Goal: Answer question/provide support

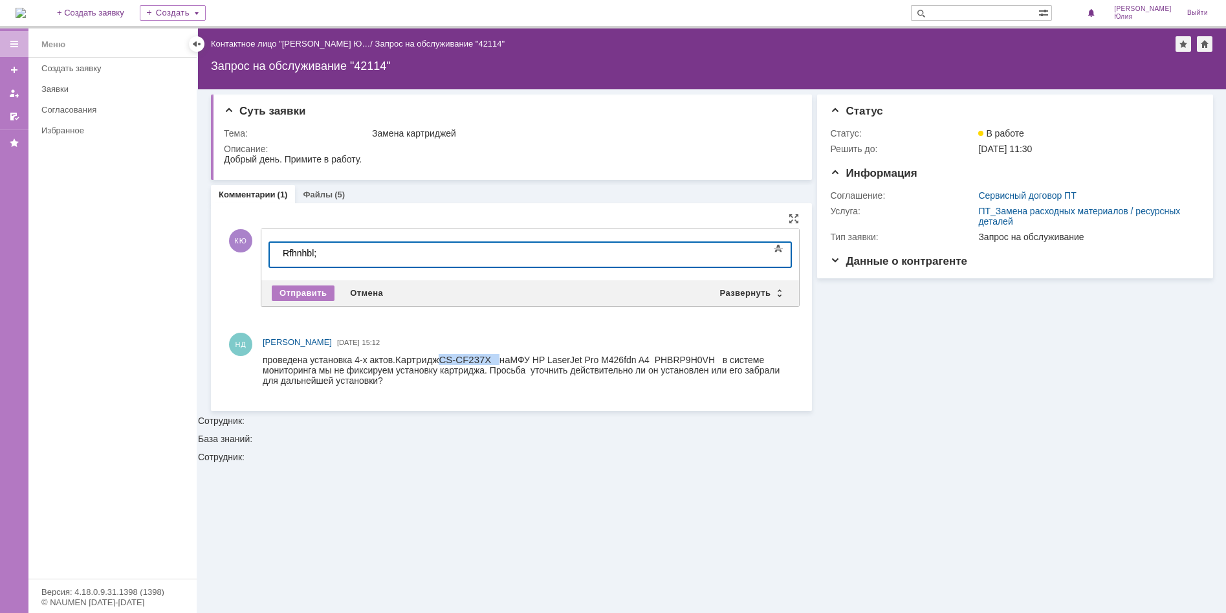
drag, startPoint x: 438, startPoint y: 358, endPoint x: 491, endPoint y: 355, distance: 52.5
click at [491, 355] on div "проведена установка 4-х актов. Картридж CS-CF 2 37X на МФУ HP LaserJet Pro M426…" at bounding box center [528, 370] width 531 height 32
drag, startPoint x: 491, startPoint y: 355, endPoint x: 478, endPoint y: 356, distance: 13.0
copy div "CS-CF 2 37X"
click at [337, 252] on div "Rfhnhbl;" at bounding box center [375, 253] width 184 height 10
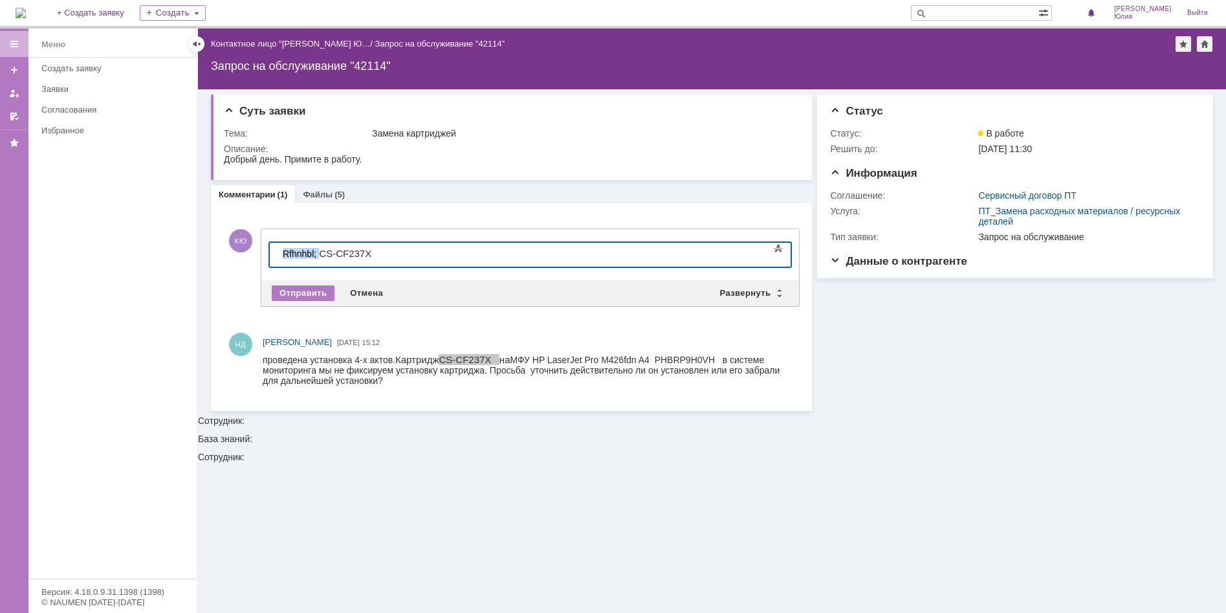
drag, startPoint x: 321, startPoint y: 252, endPoint x: 249, endPoint y: 257, distance: 72.0
click at [278, 257] on html "Rfhnhbl; CS-CF 2 37X" at bounding box center [375, 254] width 194 height 22
click at [392, 254] on div "Картридж CS-CF 2 37X" at bounding box center [375, 253] width 184 height 11
click at [319, 292] on div "Отправить" at bounding box center [303, 293] width 63 height 16
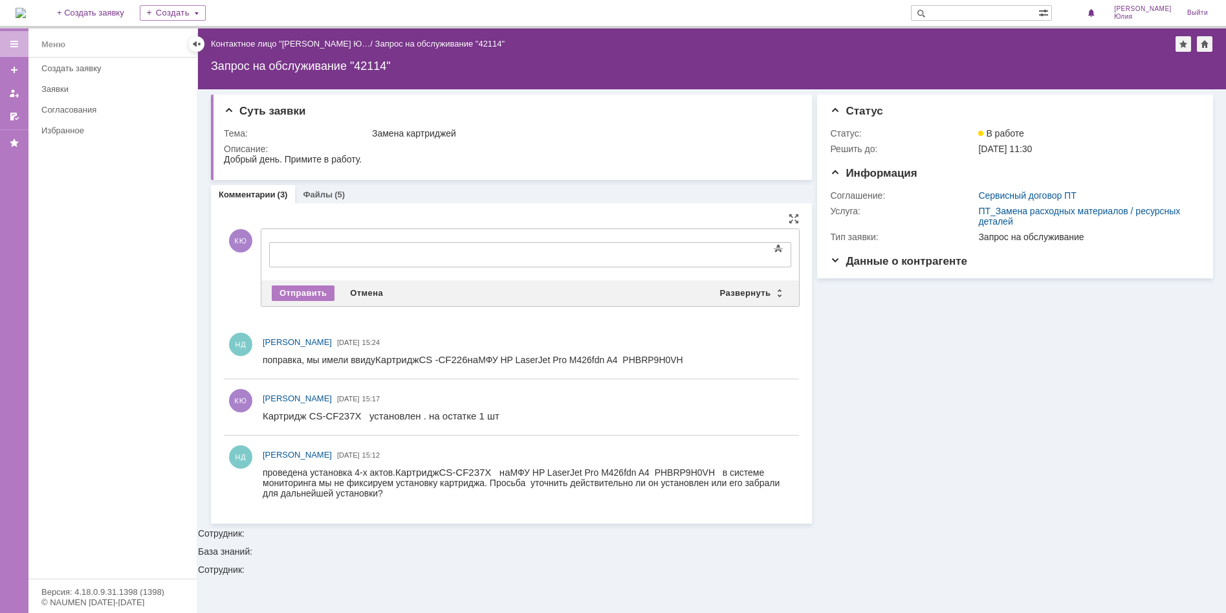
drag, startPoint x: 376, startPoint y: 358, endPoint x: 462, endPoint y: 364, distance: 86.3
click at [462, 364] on div "поправка, мы имели ввиду Картридж CS -CF226 на МФУ HP LaserJet Pro M426fdn A4 P…" at bounding box center [473, 359] width 421 height 11
drag, startPoint x: 462, startPoint y: 364, endPoint x: 448, endPoint y: 362, distance: 14.4
copy div "Картридж CS -CF226"
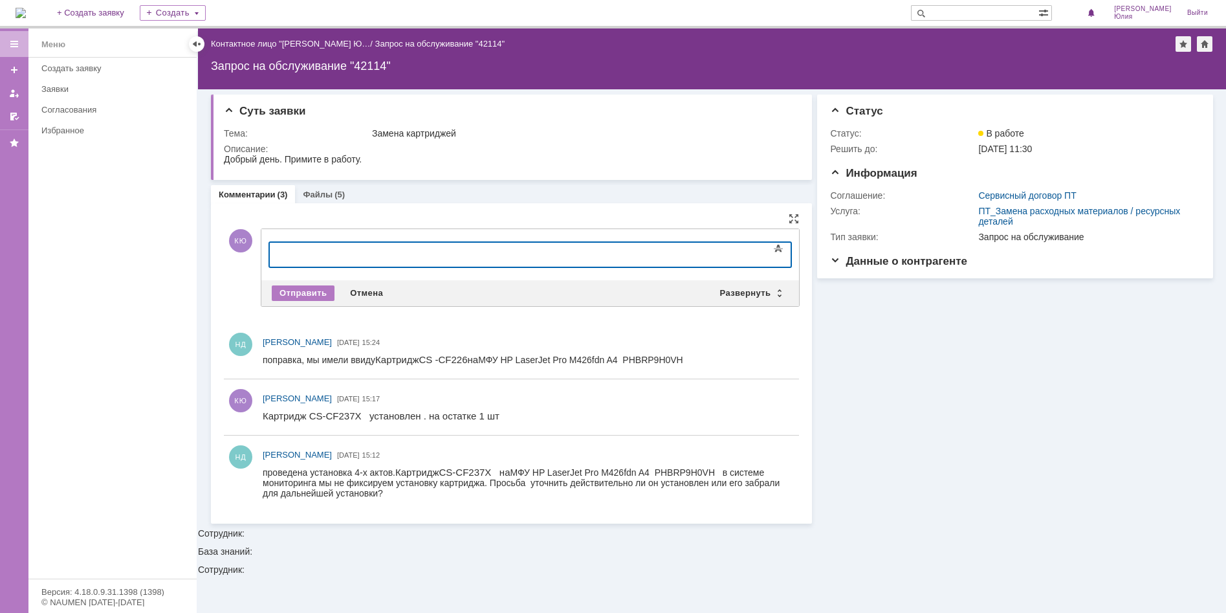
click at [299, 252] on div at bounding box center [375, 253] width 184 height 10
click at [305, 285] on div "Отправить" at bounding box center [303, 293] width 63 height 16
